Goal: Information Seeking & Learning: Learn about a topic

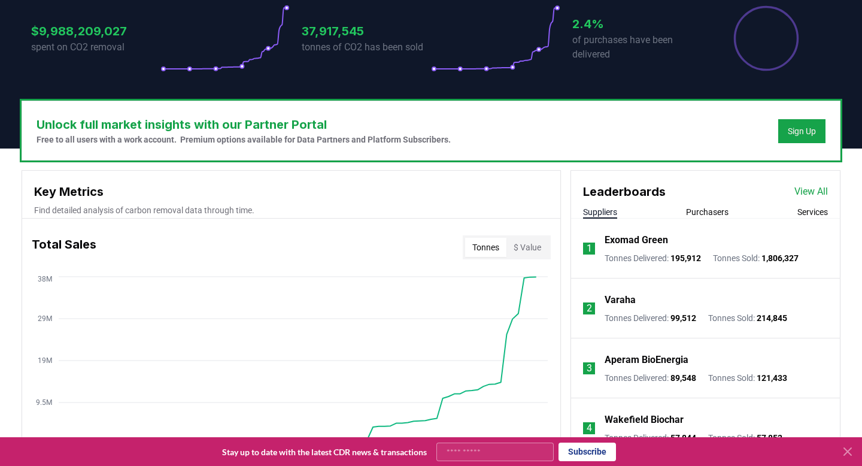
scroll to position [321, 0]
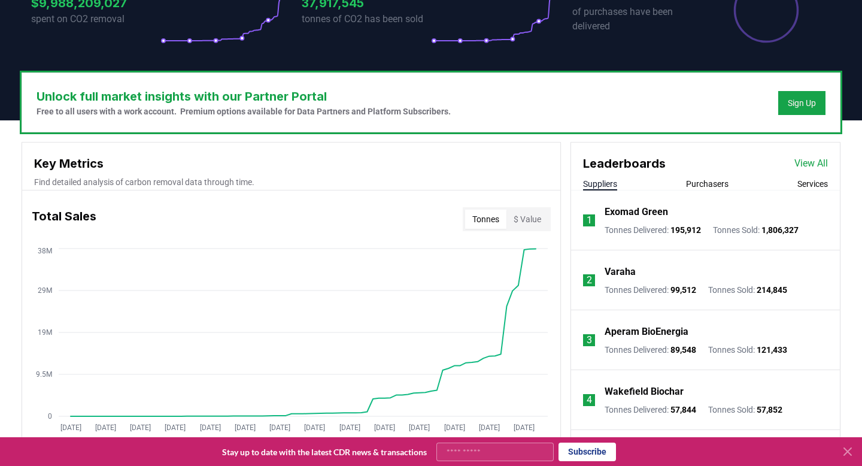
click at [810, 190] on li "1 Exomad Green Tonnes Delivered : 195,912 Tonnes Sold : 1,806,327" at bounding box center [705, 220] width 269 height 60
click at [805, 178] on button "Services" at bounding box center [812, 184] width 31 height 12
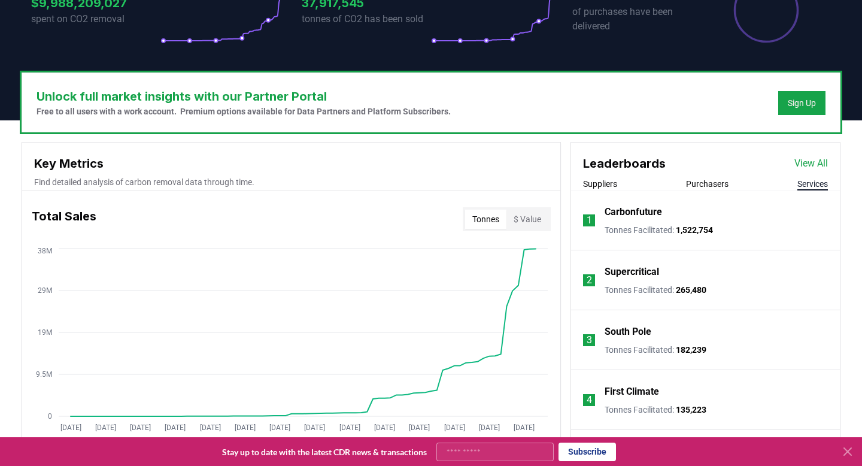
click at [809, 156] on link "View All" at bounding box center [811, 163] width 34 height 14
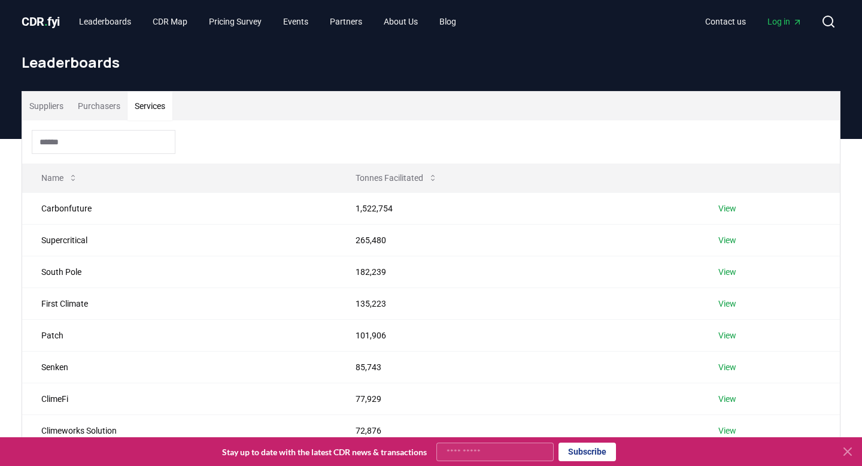
click at [161, 101] on button "Services" at bounding box center [149, 106] width 45 height 29
